Goal: Find specific page/section: Find specific page/section

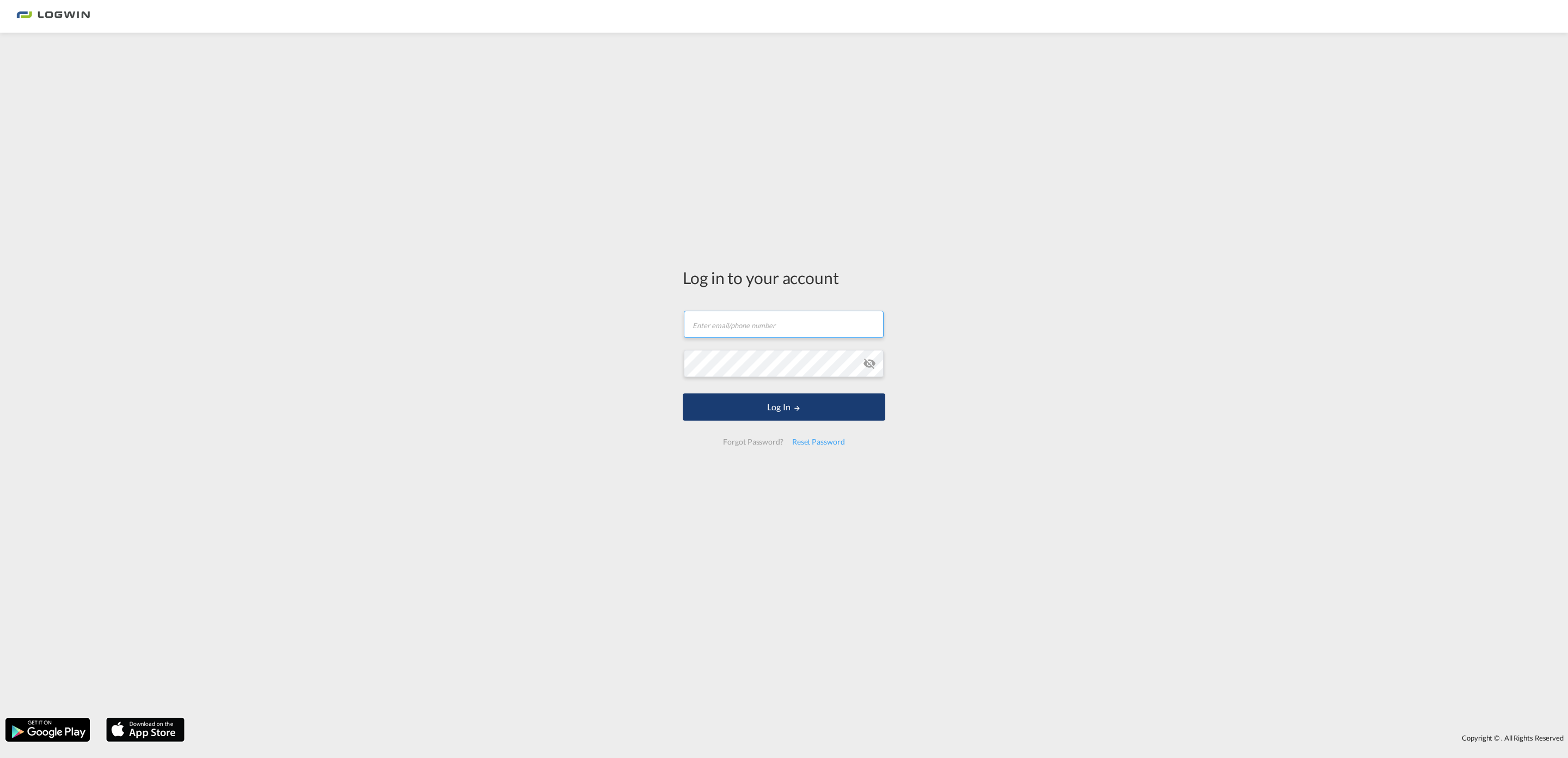
type input "[EMAIL_ADDRESS][PERSON_NAME][DOMAIN_NAME]"
click at [794, 413] on button "Log In" at bounding box center [783, 408] width 202 height 27
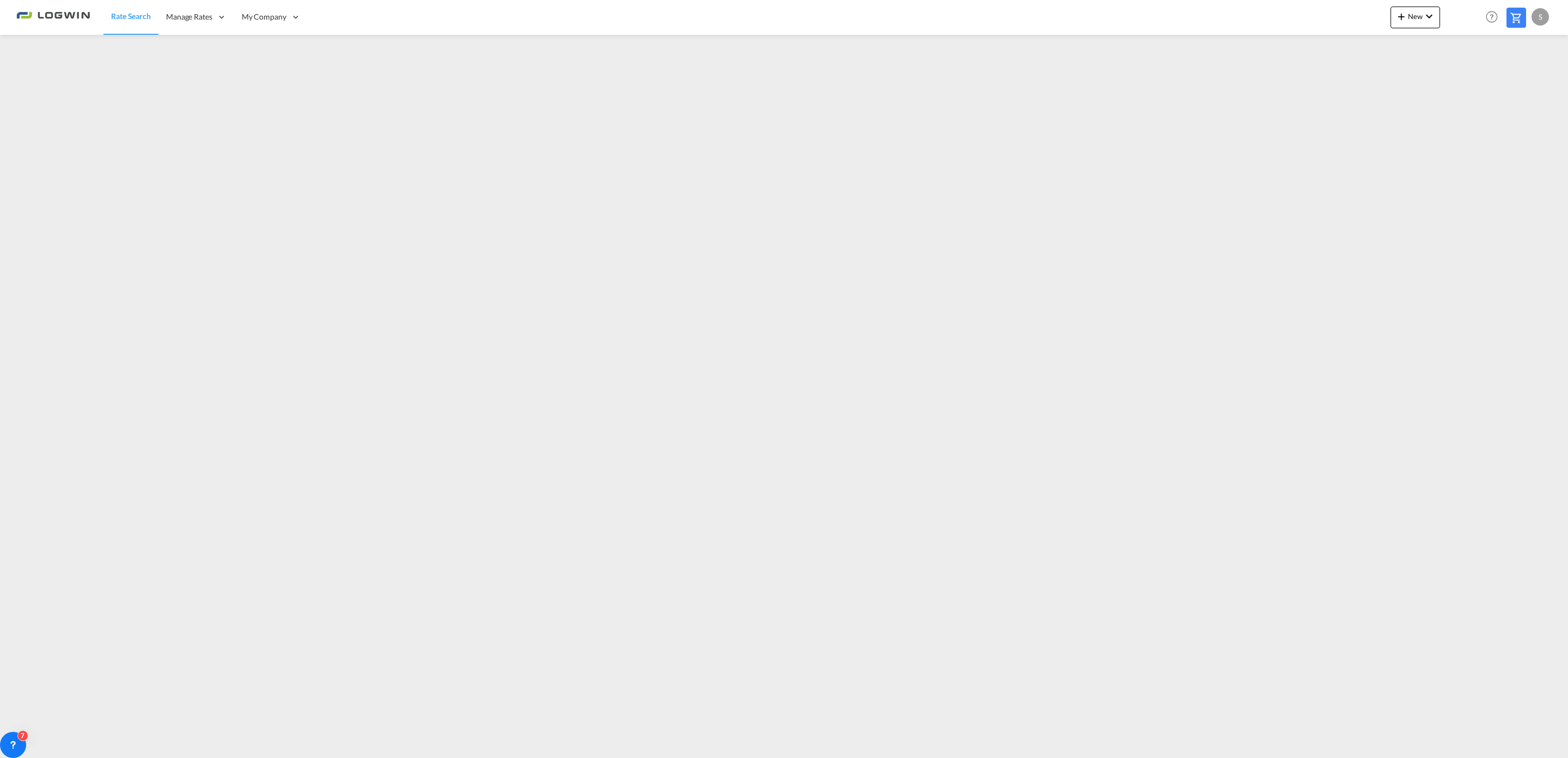
click at [120, 15] on span "Rate Search" at bounding box center [131, 15] width 39 height 9
click at [204, 121] on span "Shared Rates" at bounding box center [188, 122] width 43 height 9
click at [208, 52] on span "My Rate Files" at bounding box center [189, 52] width 44 height 9
